Goal: Task Accomplishment & Management: Manage account settings

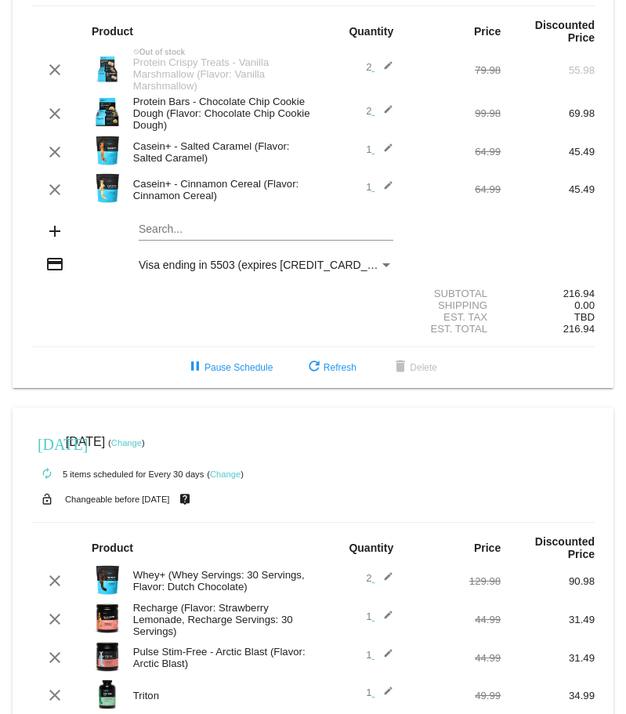
scroll to position [78, 0]
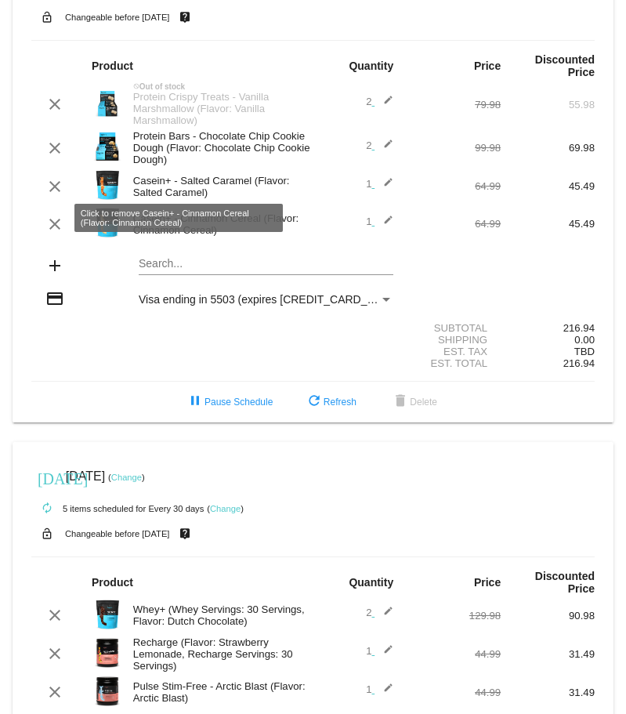
click at [57, 219] on mat-icon "clear" at bounding box center [54, 224] width 19 height 19
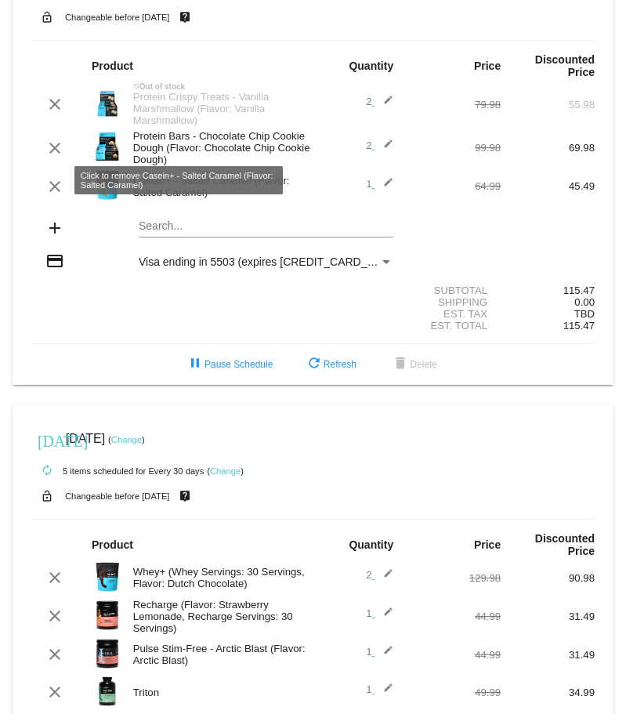
click at [52, 179] on mat-icon "clear" at bounding box center [54, 186] width 19 height 19
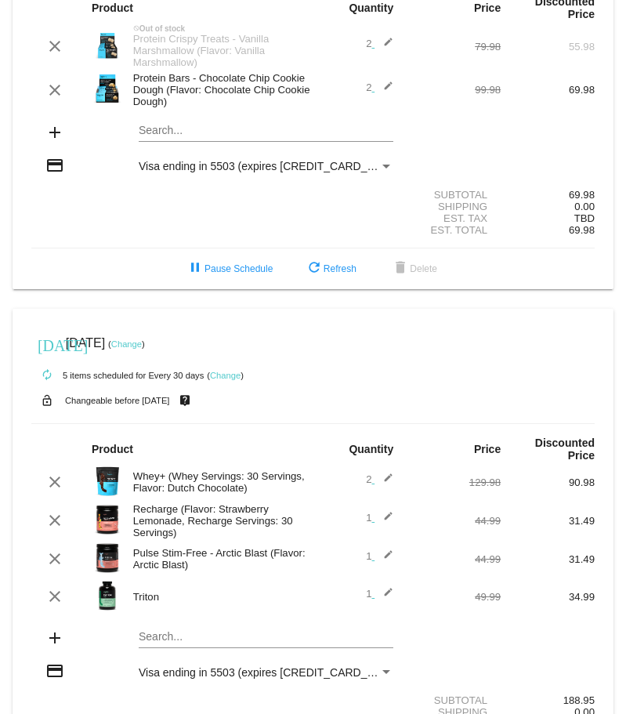
scroll to position [230, 0]
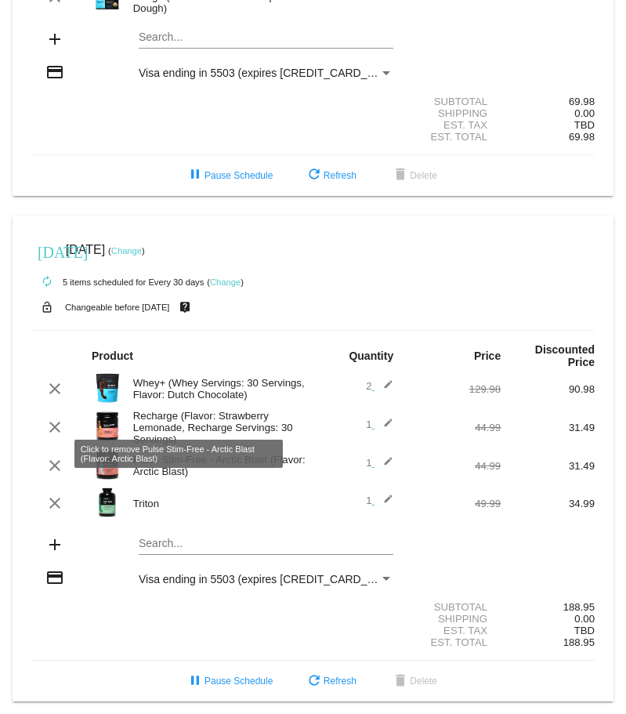
click at [60, 456] on mat-icon "clear" at bounding box center [54, 465] width 19 height 19
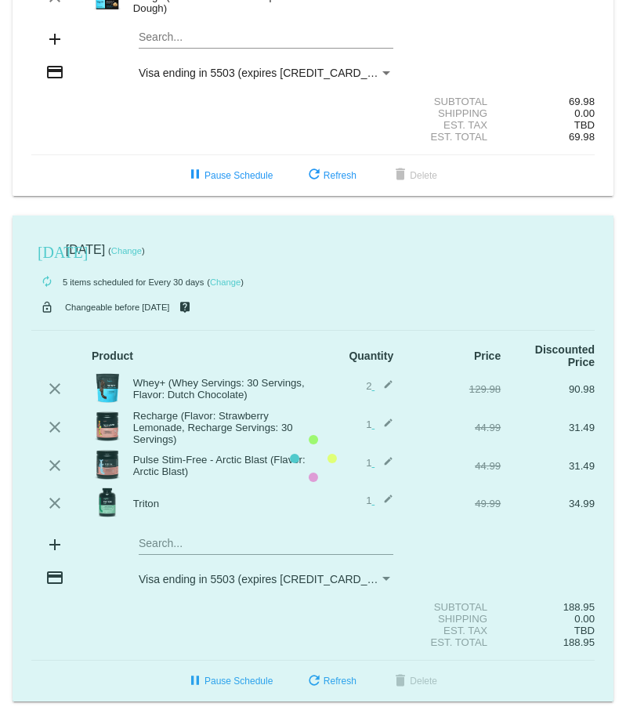
scroll to position [192, 0]
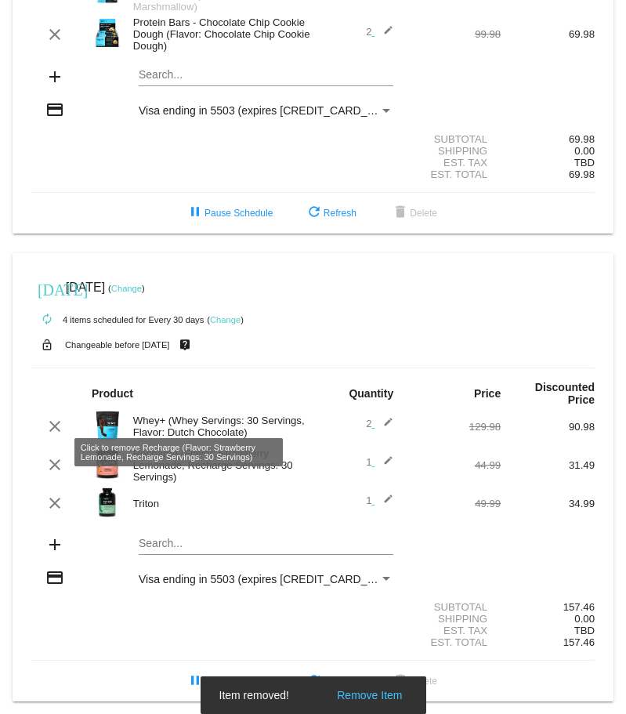
click at [51, 455] on mat-icon "clear" at bounding box center [54, 464] width 19 height 19
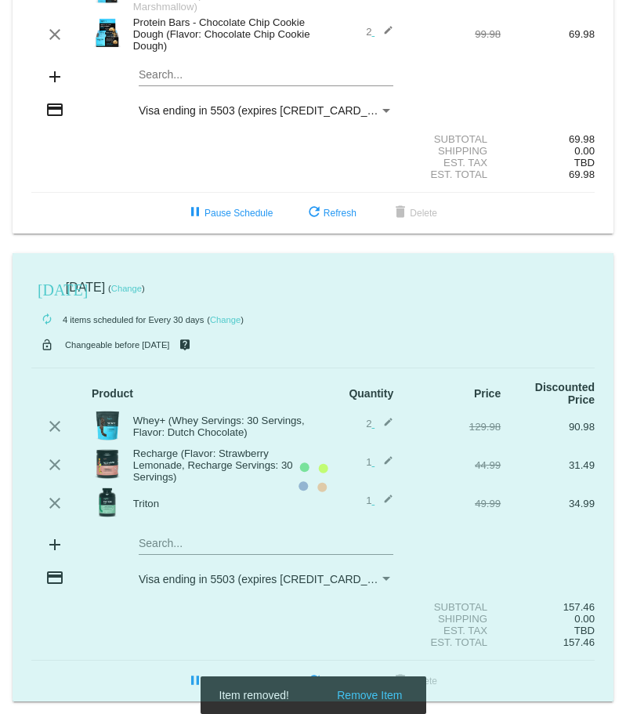
scroll to position [150, 0]
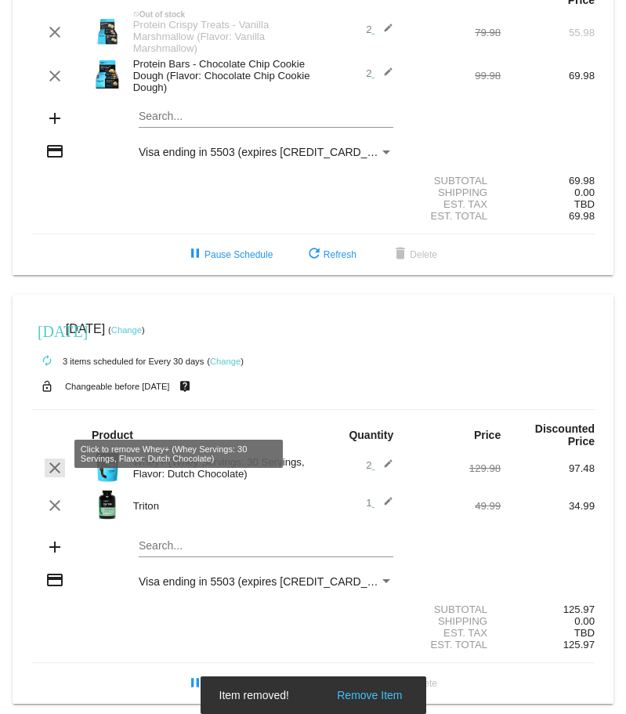
click at [48, 462] on mat-icon "clear" at bounding box center [54, 467] width 19 height 19
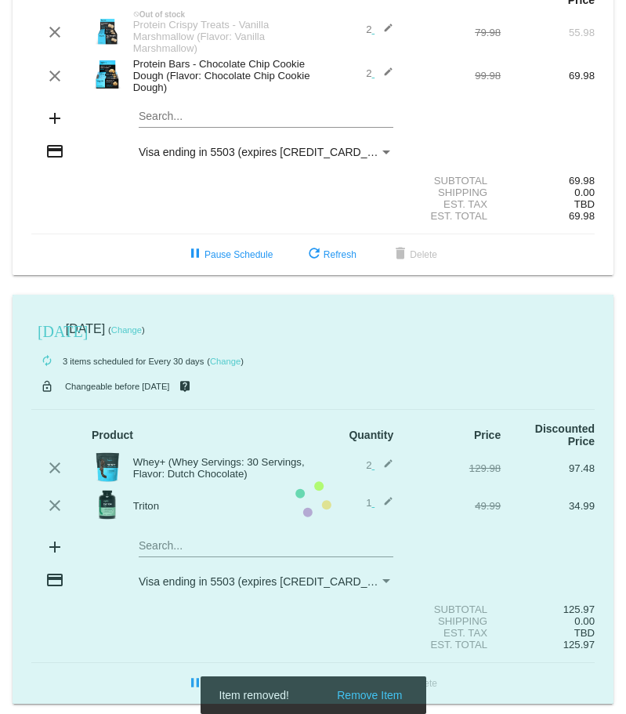
scroll to position [113, 0]
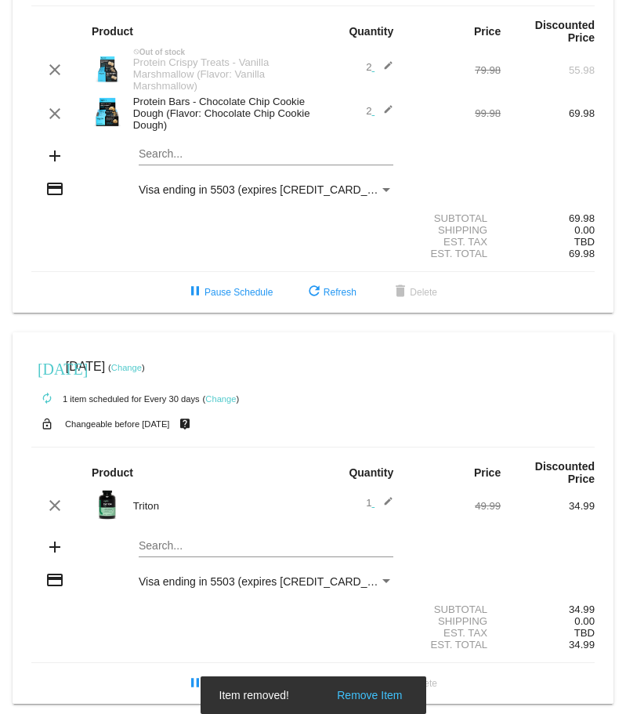
click at [52, 498] on mat-icon "clear" at bounding box center [54, 505] width 19 height 19
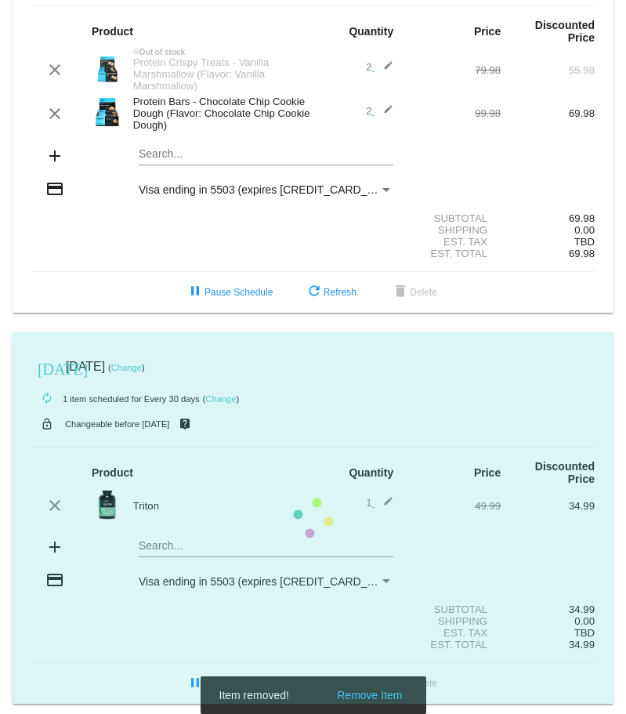
scroll to position [71, 0]
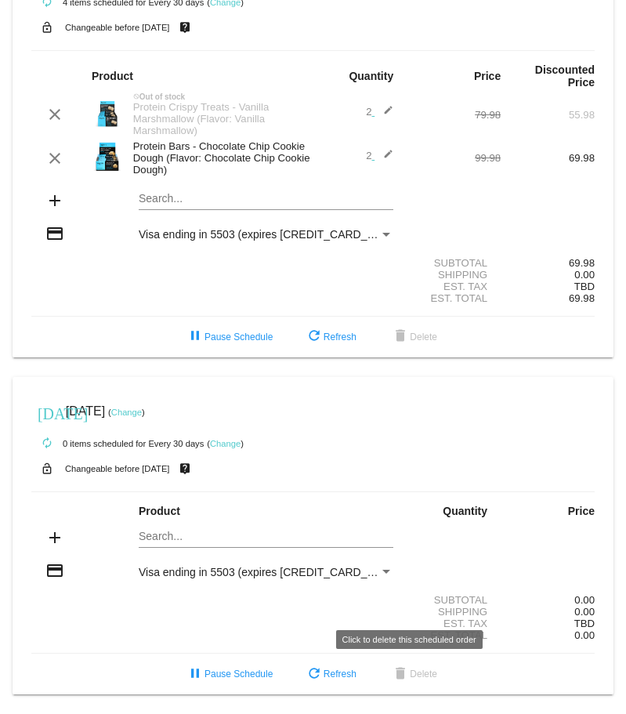
click at [409, 668] on span "delete Delete" at bounding box center [414, 673] width 46 height 11
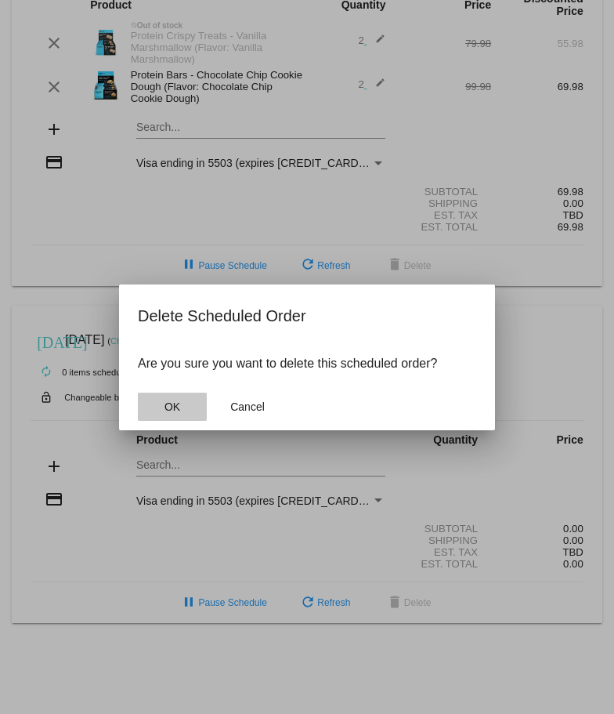
click at [168, 398] on button "OK" at bounding box center [172, 407] width 69 height 28
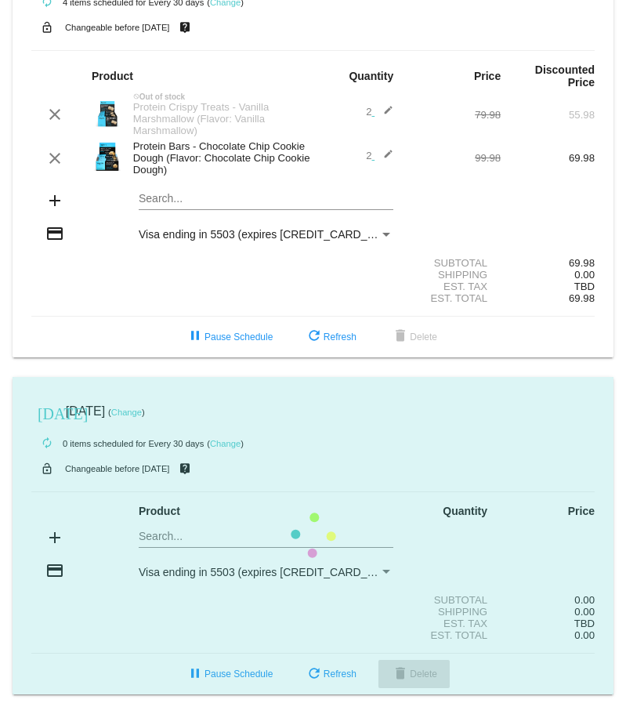
scroll to position [0, 0]
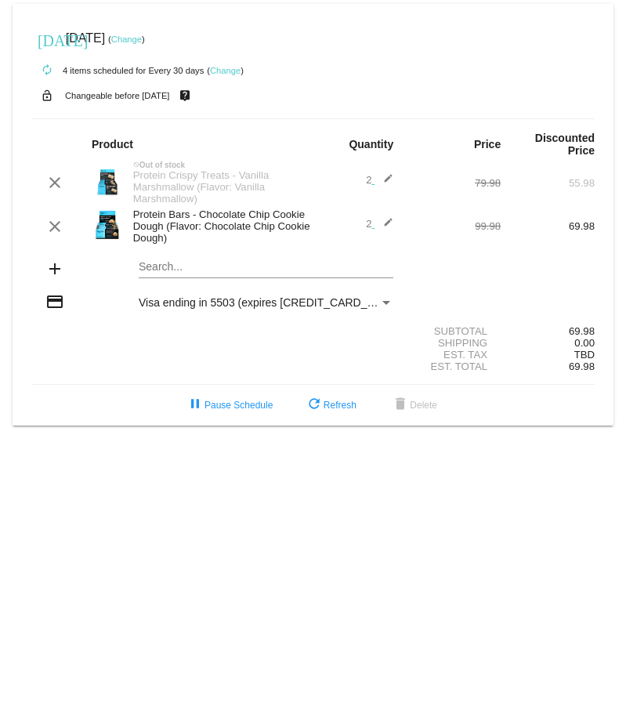
click at [386, 217] on mat-icon "edit" at bounding box center [384, 226] width 19 height 19
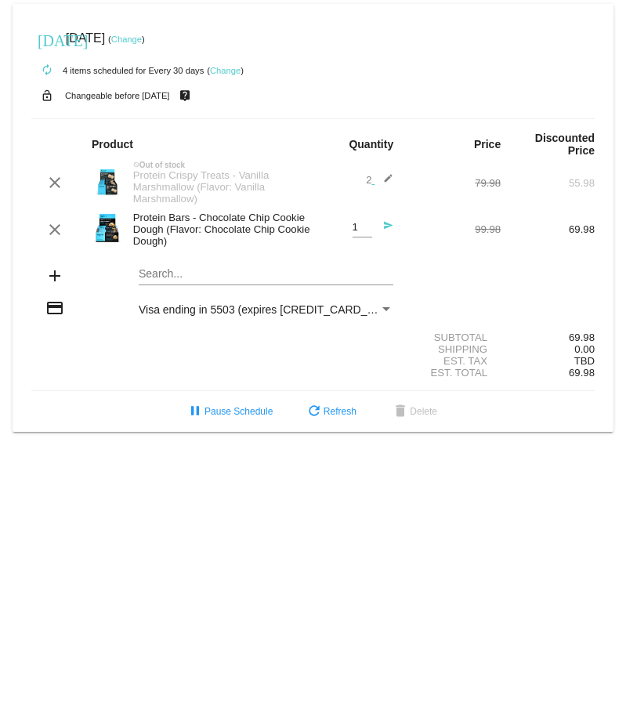
type input "1"
click at [363, 223] on input "1" at bounding box center [363, 228] width 20 height 12
click at [386, 220] on mat-icon "send" at bounding box center [384, 229] width 19 height 19
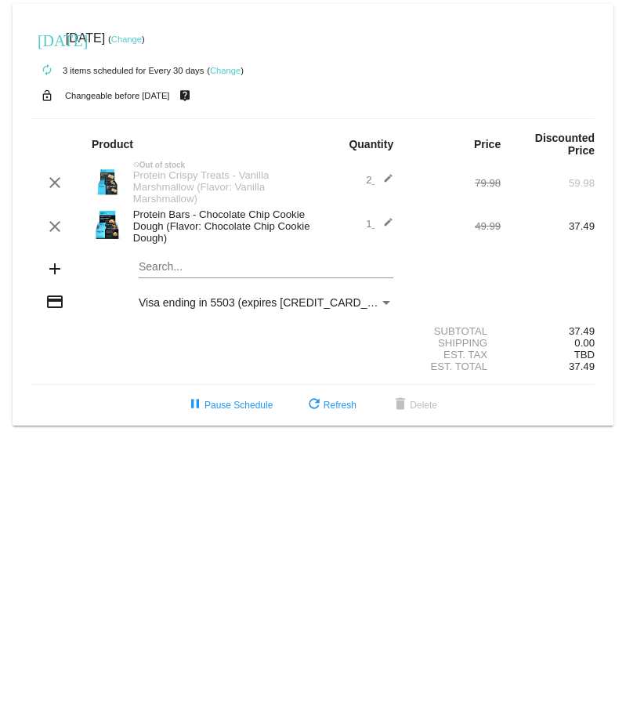
click at [389, 173] on mat-icon "edit" at bounding box center [384, 182] width 19 height 19
type input "3"
click at [365, 175] on input "3" at bounding box center [363, 181] width 20 height 12
click at [386, 173] on mat-icon "send" at bounding box center [384, 182] width 19 height 19
click at [72, 219] on div "clear" at bounding box center [54, 226] width 47 height 19
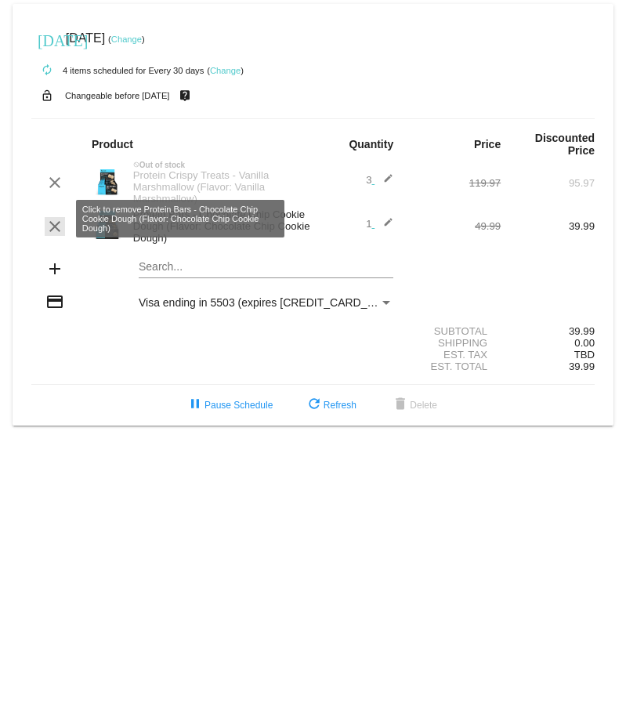
click at [56, 221] on mat-icon "clear" at bounding box center [54, 226] width 19 height 19
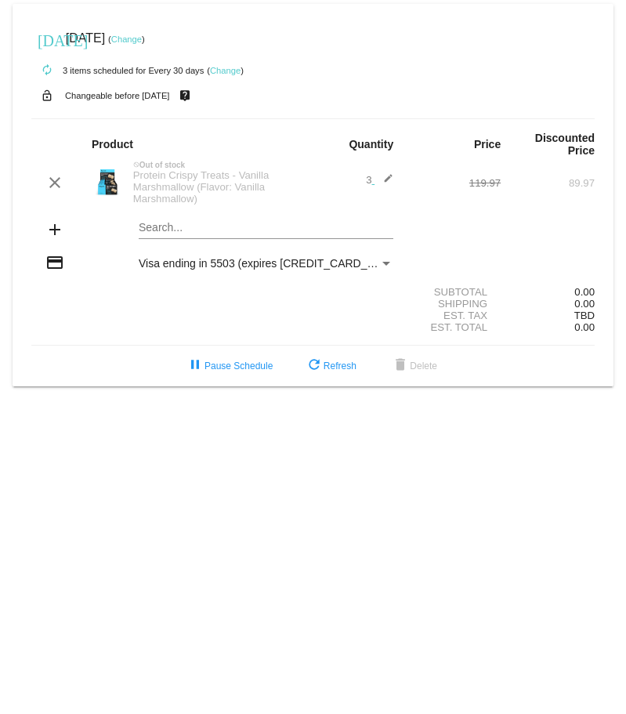
click at [142, 39] on link "Change" at bounding box center [126, 38] width 31 height 9
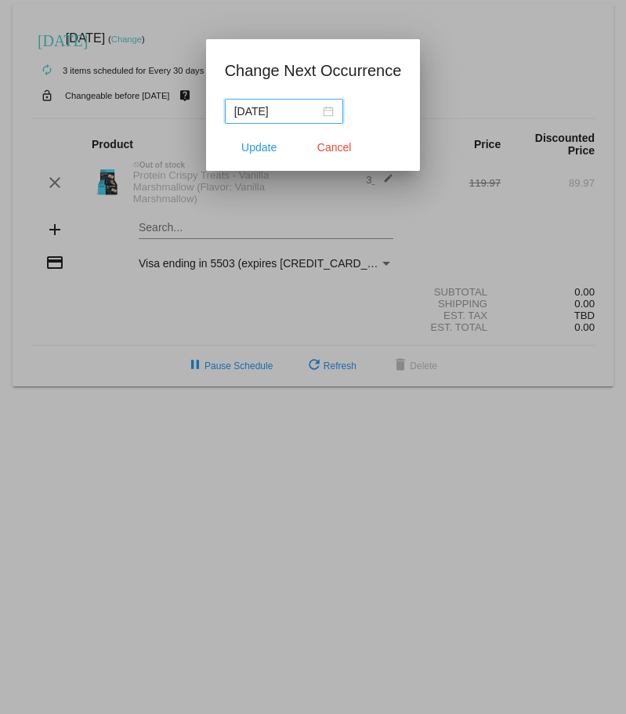
click at [331, 114] on div "[DATE]" at bounding box center [284, 111] width 100 height 17
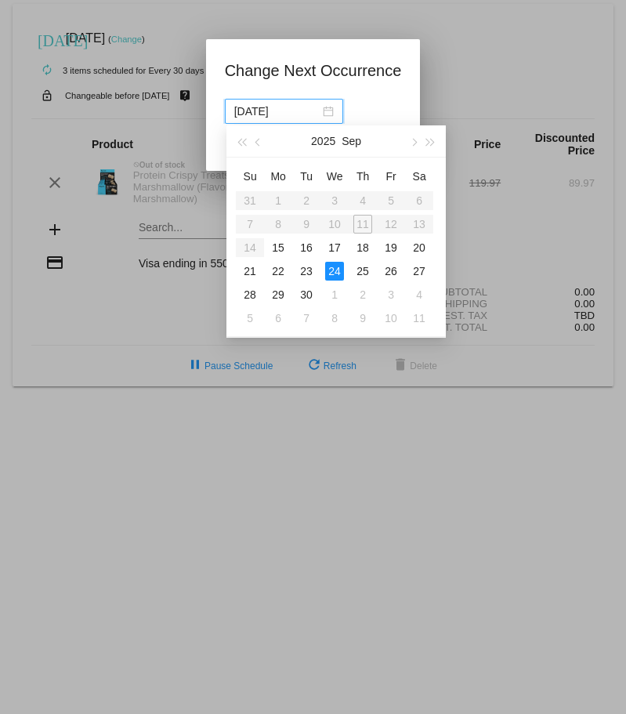
click at [411, 143] on span "button" at bounding box center [414, 143] width 8 height 8
click at [329, 270] on div "22" at bounding box center [334, 271] width 19 height 19
type input "[DATE]"
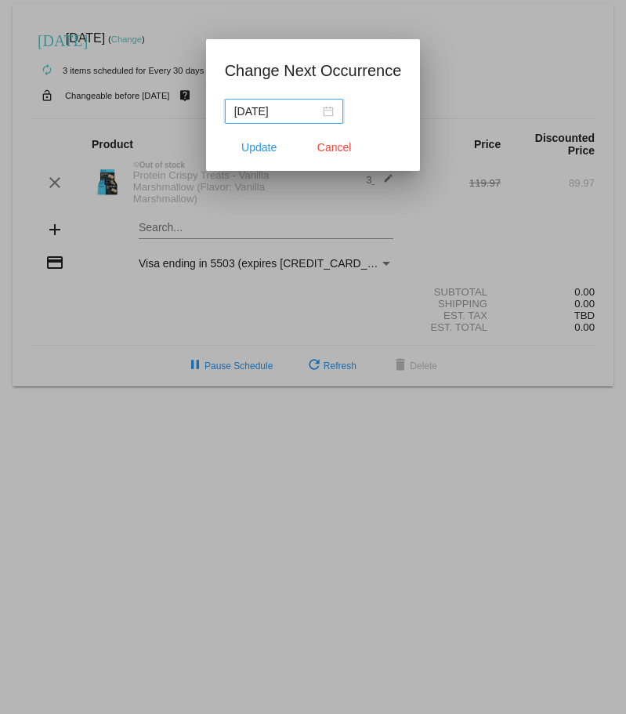
click at [254, 145] on span "Update" at bounding box center [258, 147] width 35 height 13
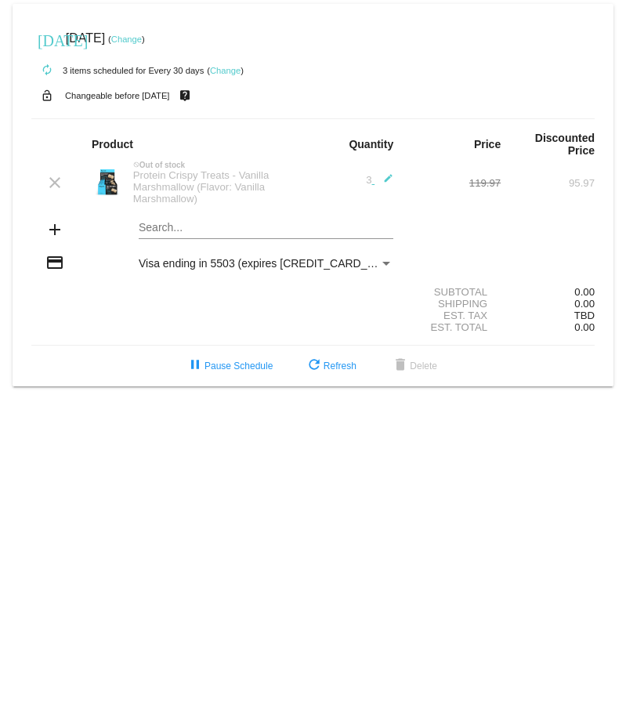
click at [388, 173] on mat-icon "edit" at bounding box center [384, 182] width 19 height 19
click at [364, 175] on input "4" at bounding box center [363, 181] width 20 height 12
type input "5"
click at [364, 175] on input "5" at bounding box center [363, 181] width 20 height 12
click at [386, 173] on mat-icon "send" at bounding box center [384, 182] width 19 height 19
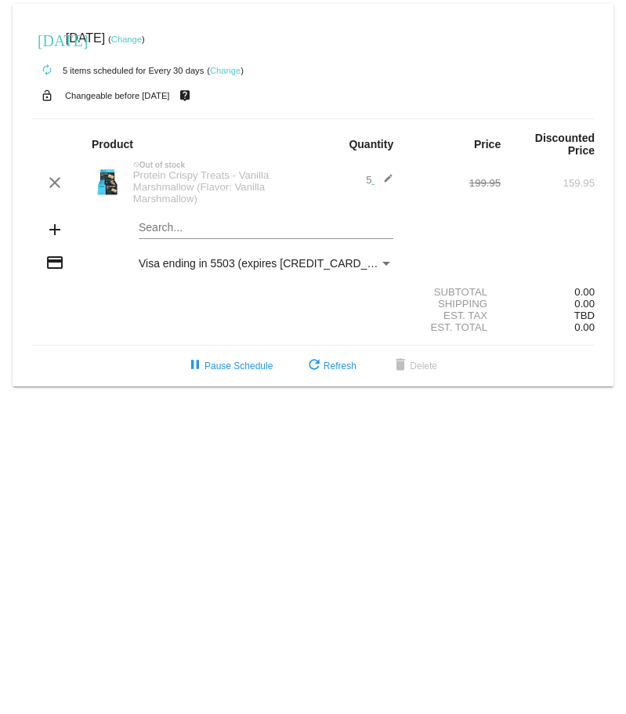
click at [387, 173] on mat-icon "edit" at bounding box center [384, 182] width 19 height 19
click at [364, 176] on input "4" at bounding box center [363, 181] width 20 height 12
click at [364, 176] on input "3" at bounding box center [363, 181] width 20 height 12
type input "2"
click at [369, 175] on input "2" at bounding box center [363, 181] width 20 height 12
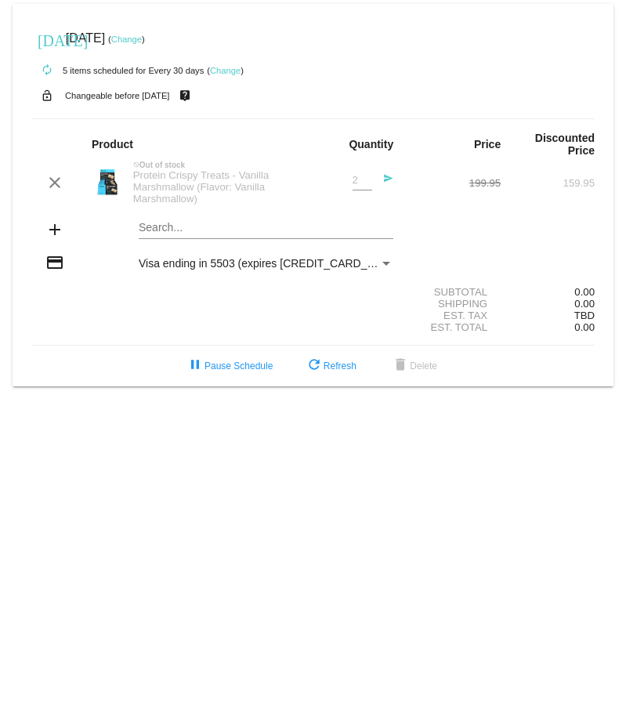
click at [388, 173] on mat-icon "send" at bounding box center [384, 182] width 19 height 19
